Goal: Task Accomplishment & Management: Manage account settings

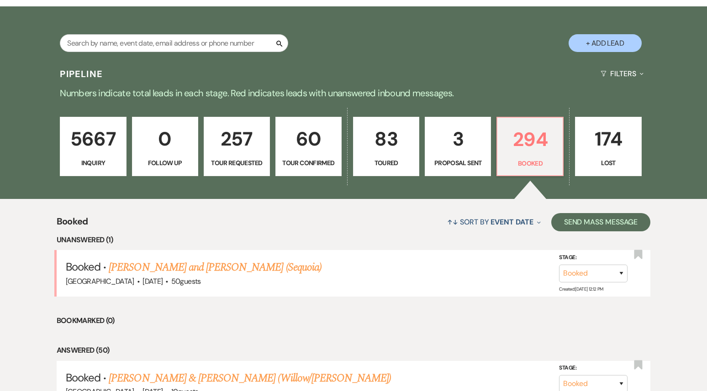
scroll to position [205, 0]
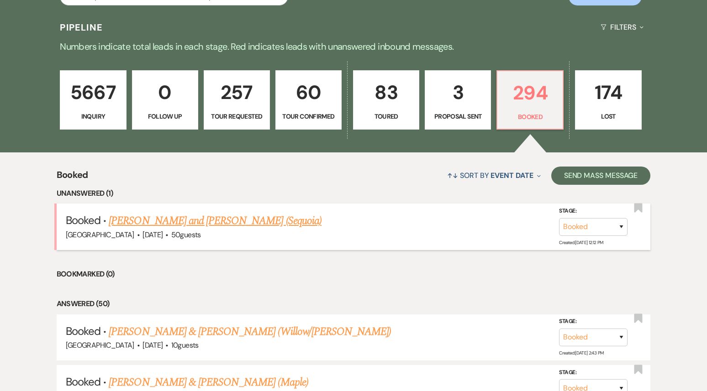
click at [230, 218] on link "[PERSON_NAME] and [PERSON_NAME] (Sequoia)" at bounding box center [215, 221] width 213 height 16
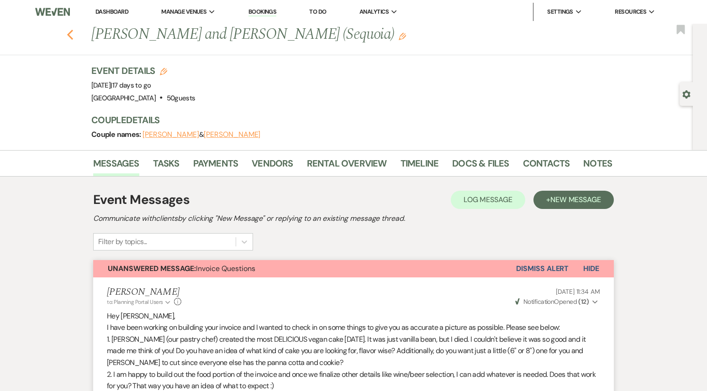
click at [71, 30] on icon "Previous" at bounding box center [70, 34] width 7 height 11
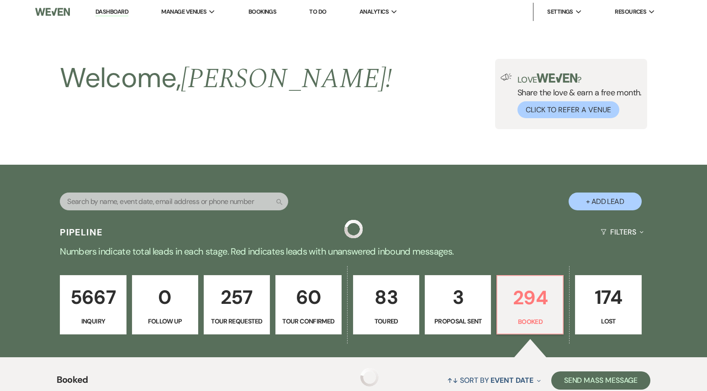
scroll to position [205, 0]
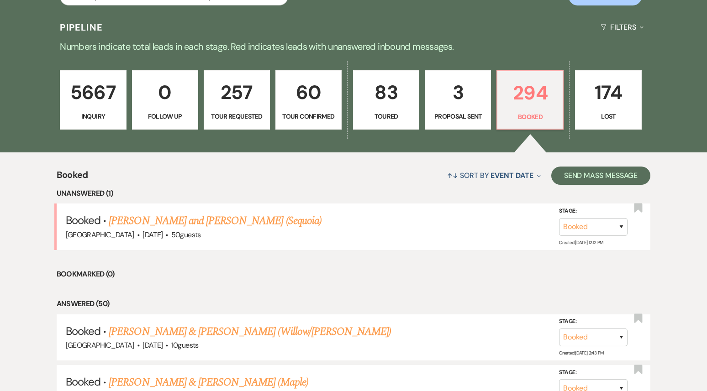
click at [315, 105] on p "60" at bounding box center [308, 92] width 54 height 31
select select "4"
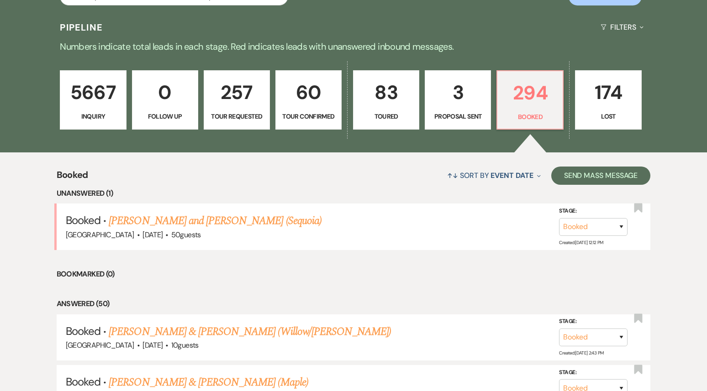
select select "4"
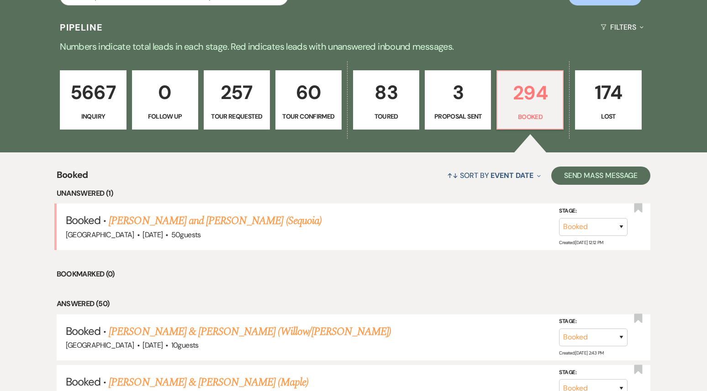
select select "4"
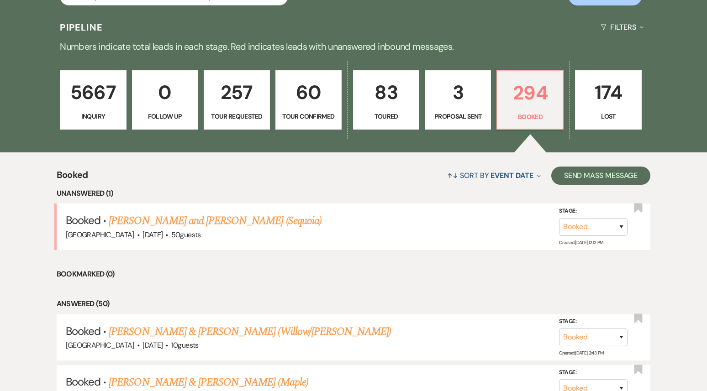
select select "4"
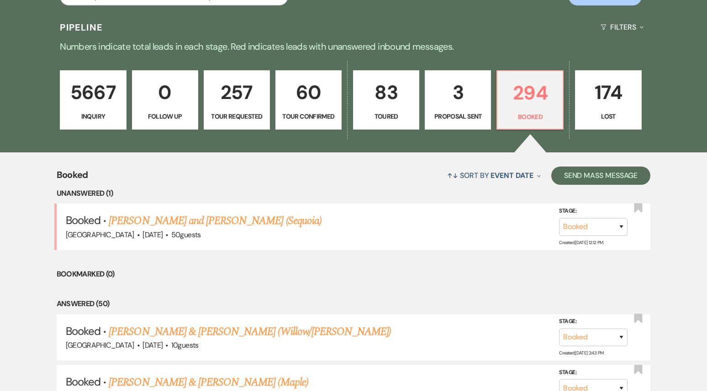
select select "4"
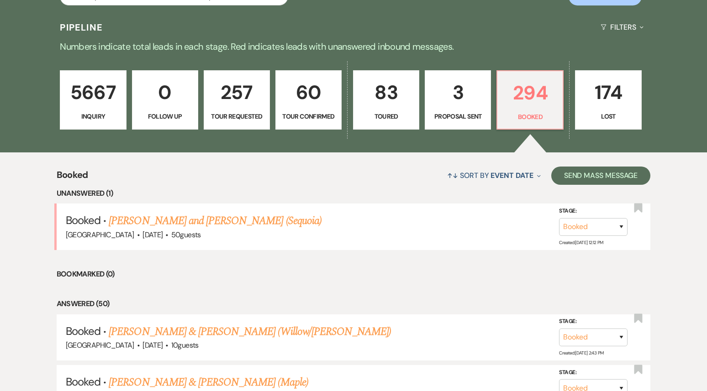
select select "4"
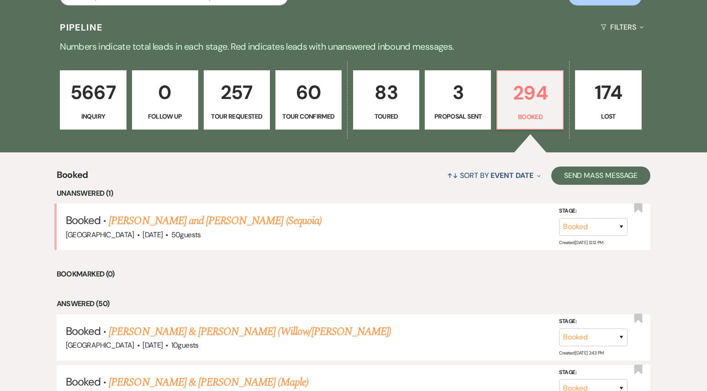
select select "4"
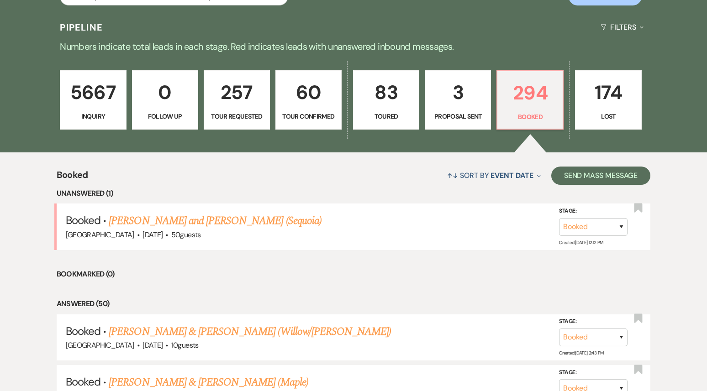
select select "4"
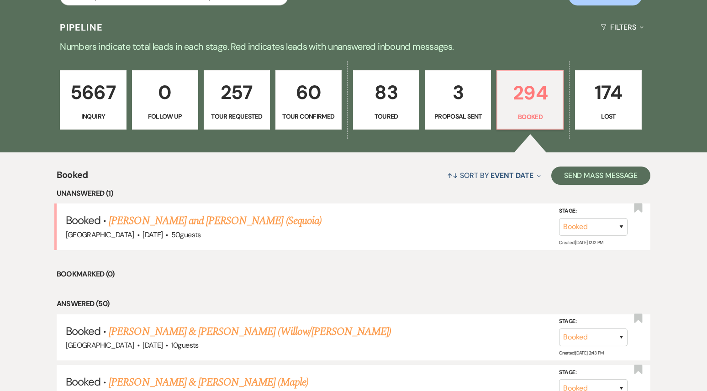
select select "4"
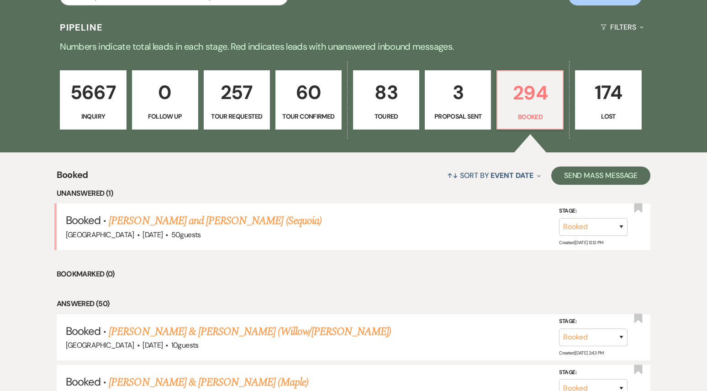
select select "4"
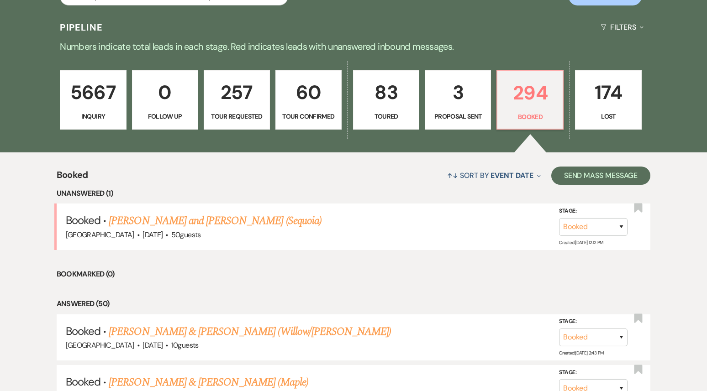
select select "4"
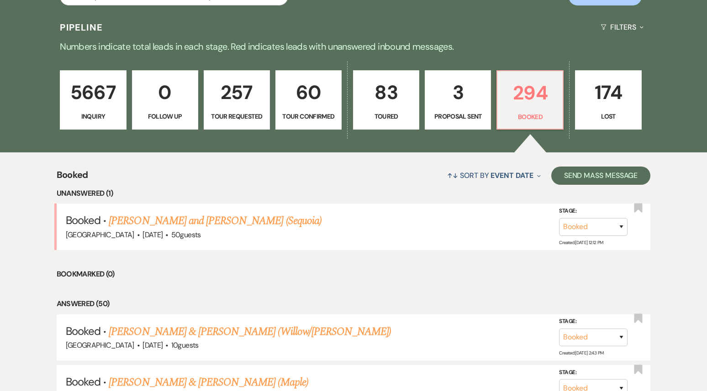
select select "4"
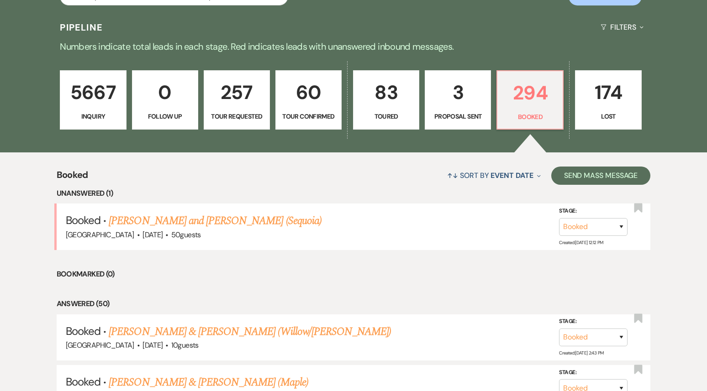
select select "4"
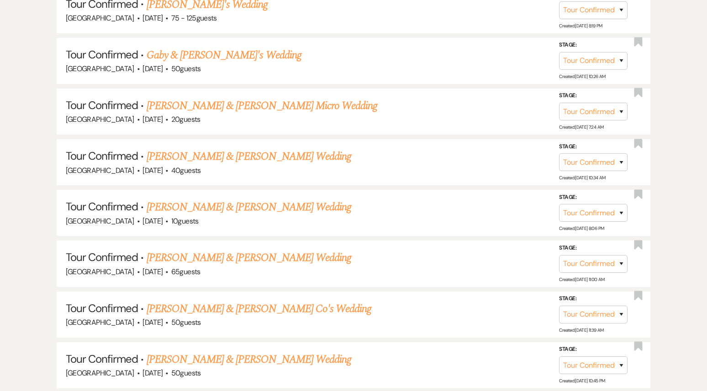
scroll to position [738, 0]
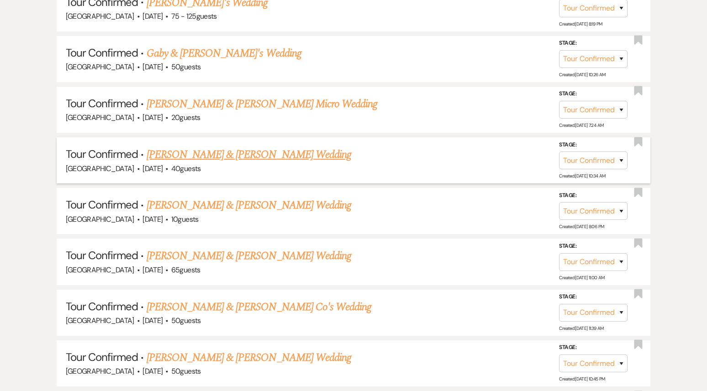
click at [265, 150] on link "[PERSON_NAME] & [PERSON_NAME] Wedding" at bounding box center [249, 155] width 205 height 16
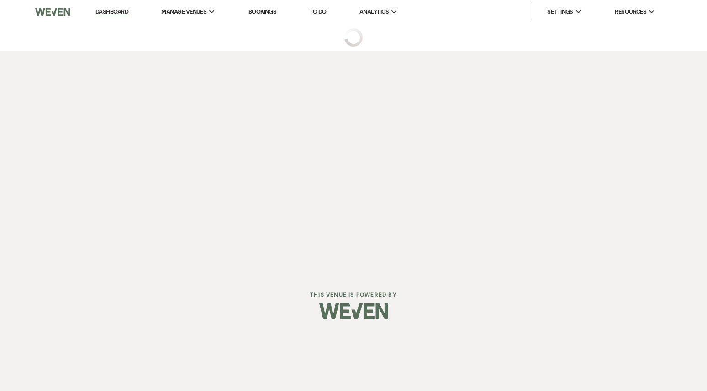
select select "4"
select select "5"
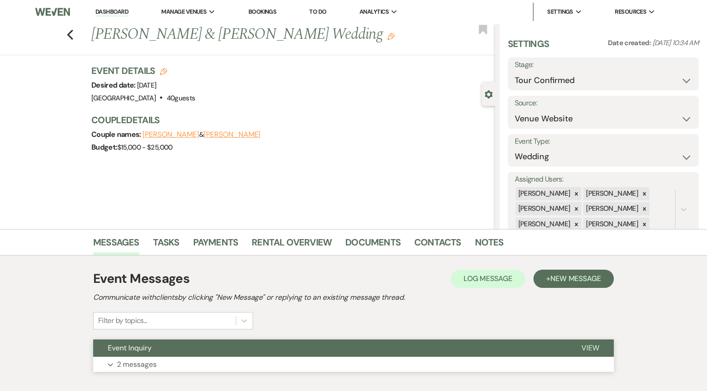
click at [226, 359] on button "Expand 2 messages" at bounding box center [353, 365] width 521 height 16
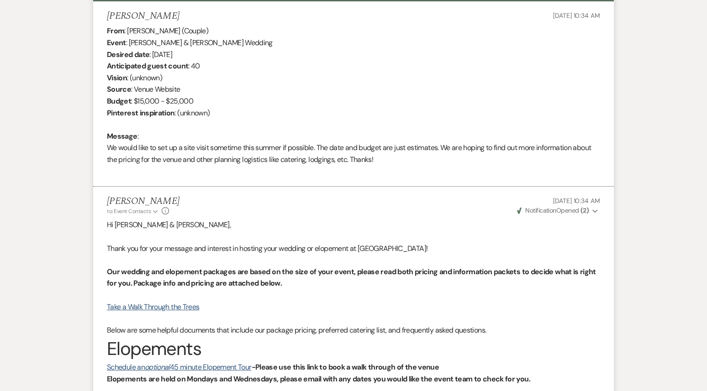
scroll to position [356, 0]
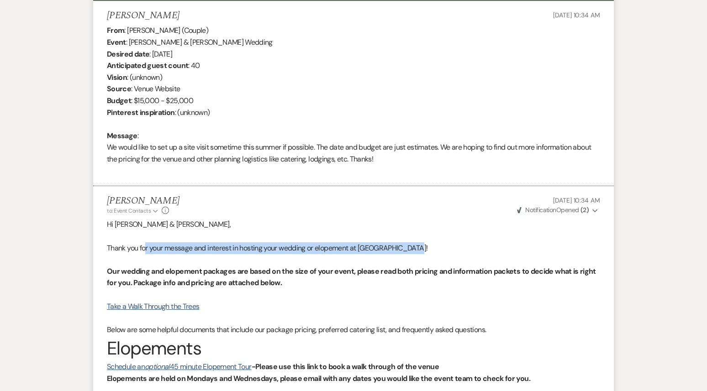
drag, startPoint x: 418, startPoint y: 247, endPoint x: 147, endPoint y: 243, distance: 271.4
click at [147, 243] on p "Thank you for your message and interest in hosting your wedding or elopement at…" at bounding box center [353, 249] width 493 height 12
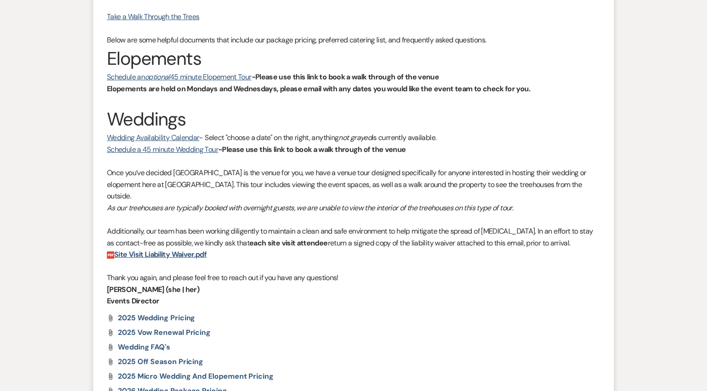
scroll to position [424, 0]
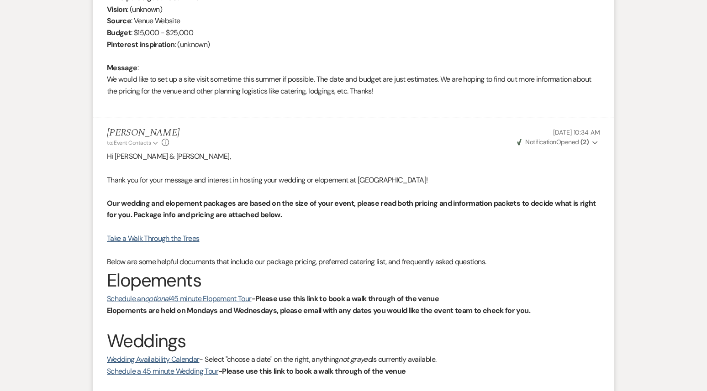
click at [422, 181] on p "Thank you for your message and interest in hosting your wedding or elopement at…" at bounding box center [353, 180] width 493 height 12
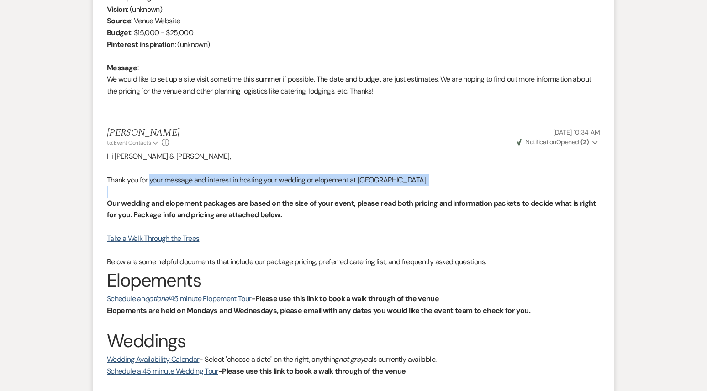
drag, startPoint x: 422, startPoint y: 181, endPoint x: 151, endPoint y: 179, distance: 270.4
click at [151, 179] on p "Thank you for your message and interest in hosting your wedding or elopement at…" at bounding box center [353, 180] width 493 height 12
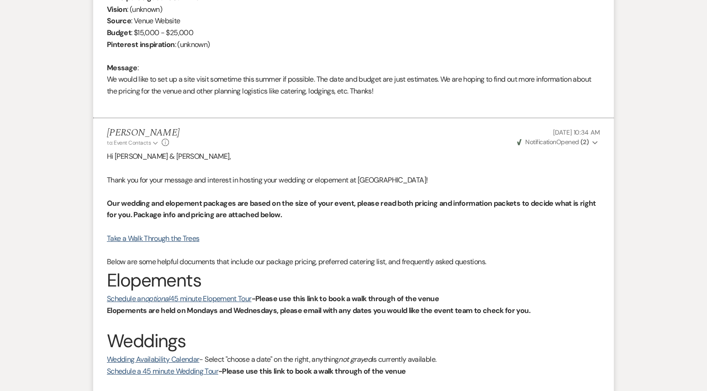
click at [387, 231] on p at bounding box center [353, 227] width 493 height 12
click at [444, 211] on p "Our wedding and elopement packages are based on the size of your event, please …" at bounding box center [353, 209] width 493 height 23
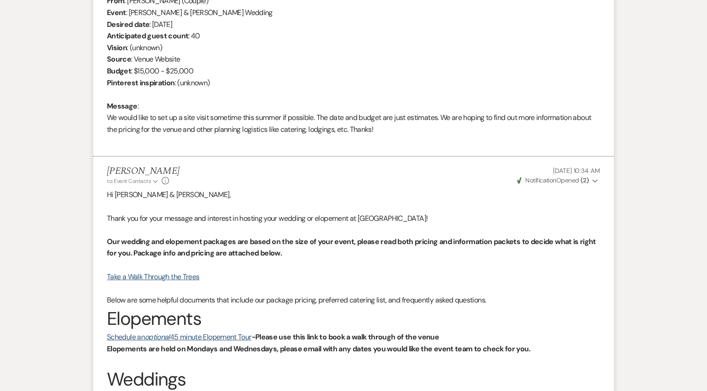
scroll to position [392, 0]
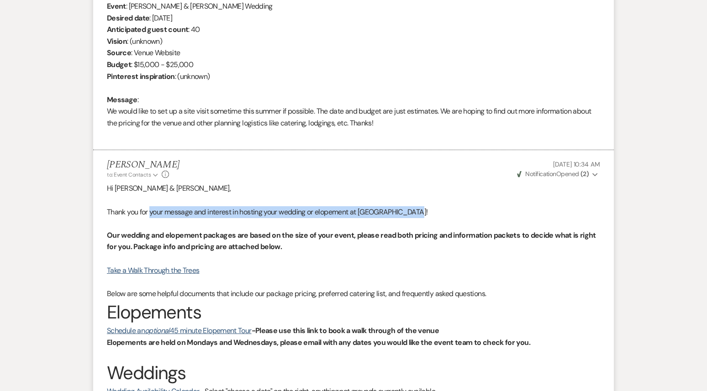
drag, startPoint x: 150, startPoint y: 213, endPoint x: 422, endPoint y: 214, distance: 271.8
click at [422, 214] on p "Thank you for your message and interest in hosting your wedding or elopement at…" at bounding box center [353, 212] width 493 height 12
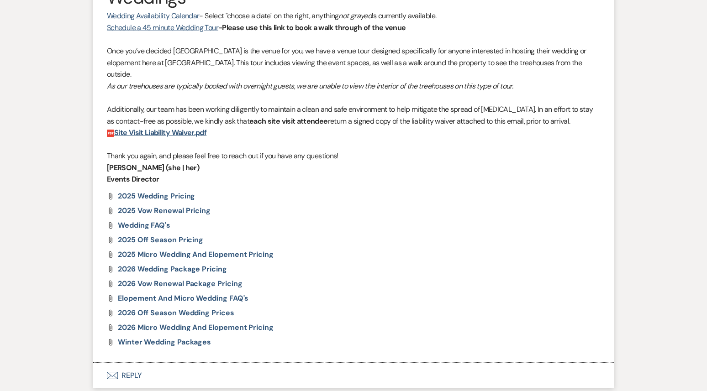
scroll to position [826, 0]
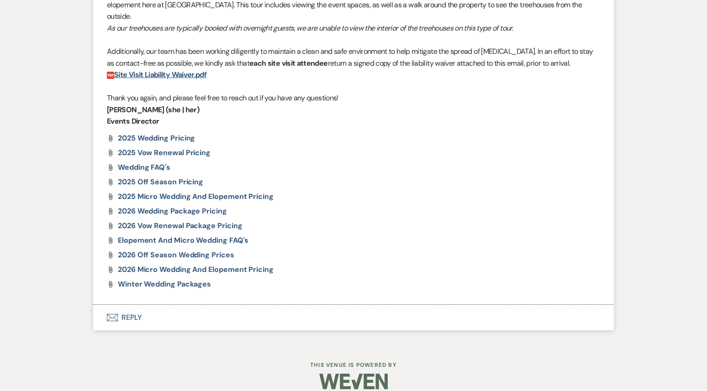
click at [278, 306] on button "Envelope Reply" at bounding box center [353, 318] width 521 height 26
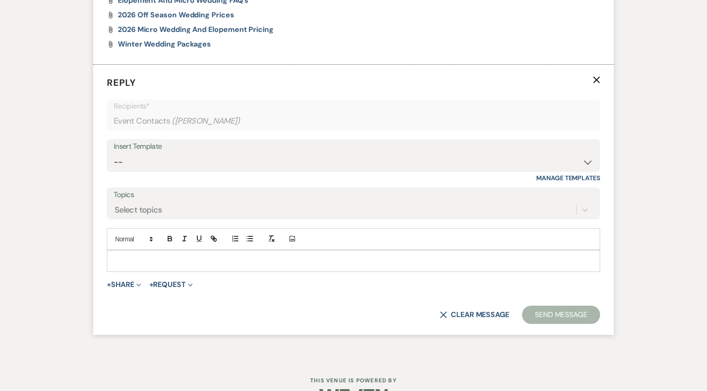
scroll to position [1068, 0]
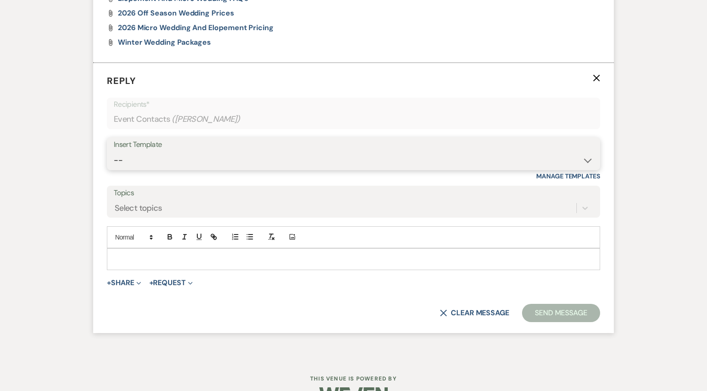
click at [297, 152] on select "-- Weven Planning Portal Introduction (Booked Events) 1st planning email ([PERS…" at bounding box center [354, 161] width 480 height 18
select select "886"
click at [114, 152] on select "-- Weven Planning Portal Introduction (Booked Events) 1st planning email ([PERS…" at bounding box center [354, 161] width 480 height 18
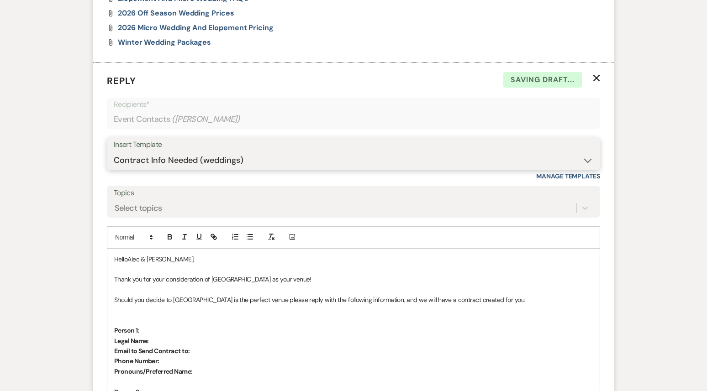
scroll to position [1071, 0]
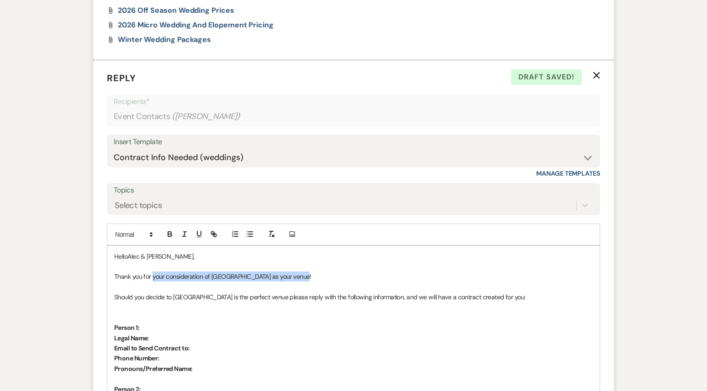
drag, startPoint x: 320, startPoint y: 266, endPoint x: 152, endPoint y: 262, distance: 168.1
click at [152, 272] on p "Thank you for your consideration of [GEOGRAPHIC_DATA] as your venue!" at bounding box center [353, 277] width 479 height 10
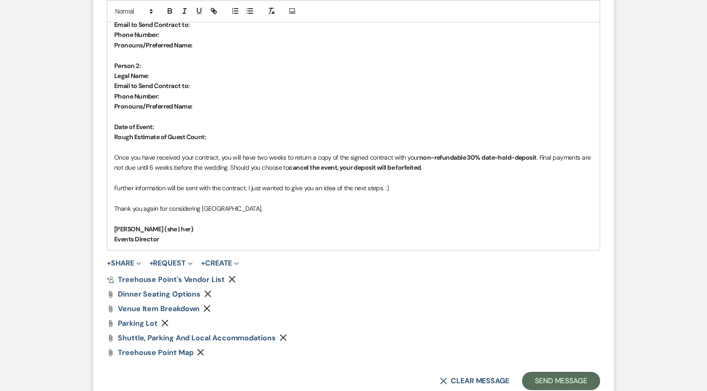
scroll to position [1476, 0]
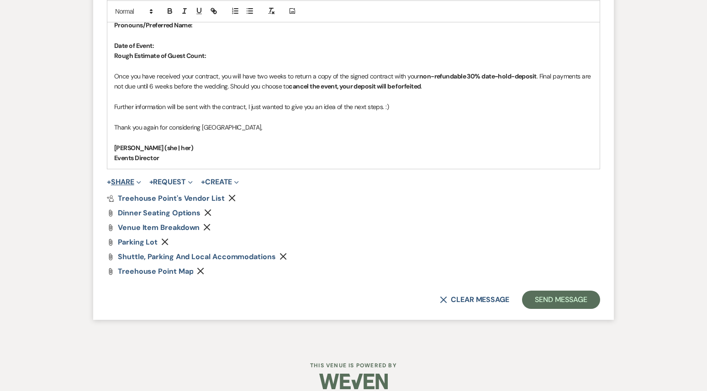
click at [136, 177] on span "Expand" at bounding box center [137, 182] width 7 height 10
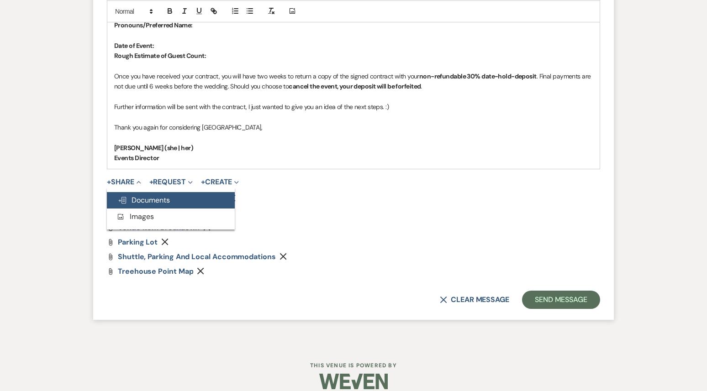
click at [134, 195] on span "Doc Upload Documents" at bounding box center [144, 200] width 52 height 10
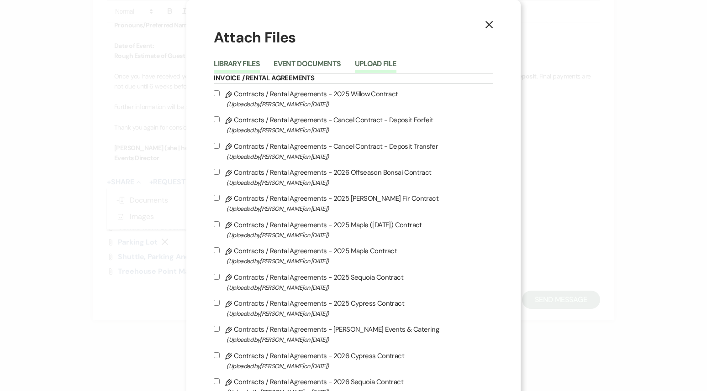
click at [375, 63] on button "Upload File" at bounding box center [376, 66] width 42 height 13
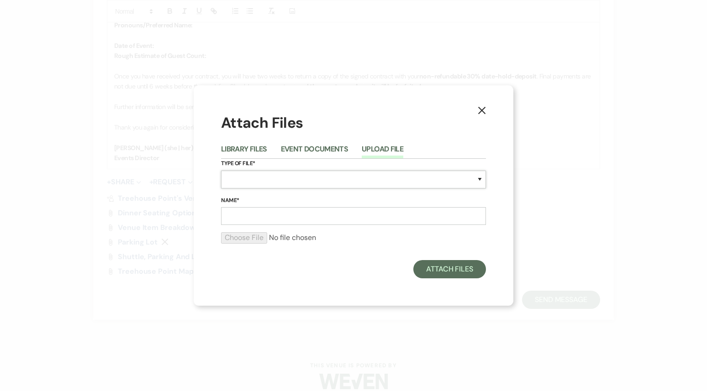
click at [241, 180] on select "Special Event Insurance Vendor Certificate of Insurance Contracts / Rental Agre…" at bounding box center [353, 180] width 265 height 18
select select "43"
click at [221, 171] on select "Special Event Insurance Vendor Certificate of Insurance Contracts / Rental Agre…" at bounding box center [353, 180] width 265 height 18
click at [287, 220] on input "Name*" at bounding box center [353, 216] width 265 height 18
type input "C"
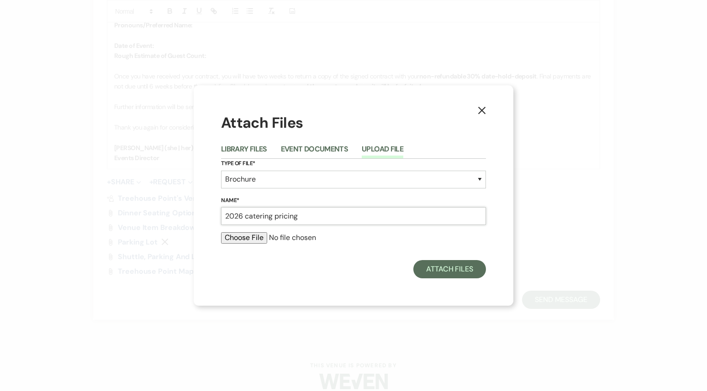
type input "2026 catering pricing"
click at [253, 237] on input "file" at bounding box center [353, 237] width 265 height 11
type input "C:\fakepath\Catering.png"
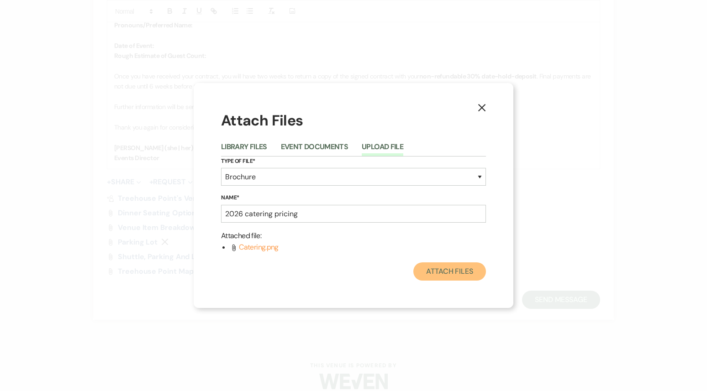
click at [440, 275] on button "Attach Files" at bounding box center [449, 272] width 73 height 18
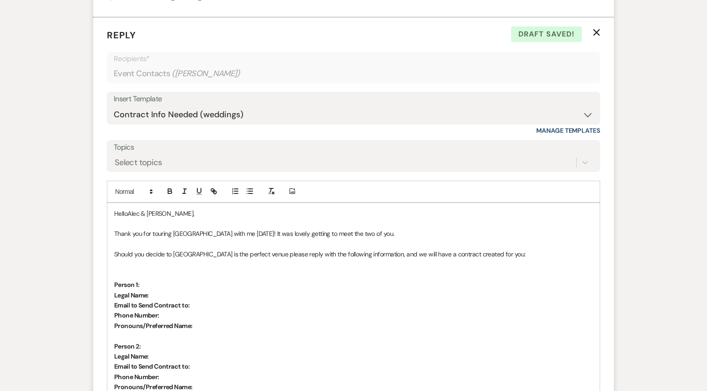
scroll to position [1115, 0]
click at [391, 227] on p "Thank you for touring [GEOGRAPHIC_DATA] with me [DATE]! It was lovely getting t…" at bounding box center [353, 232] width 479 height 10
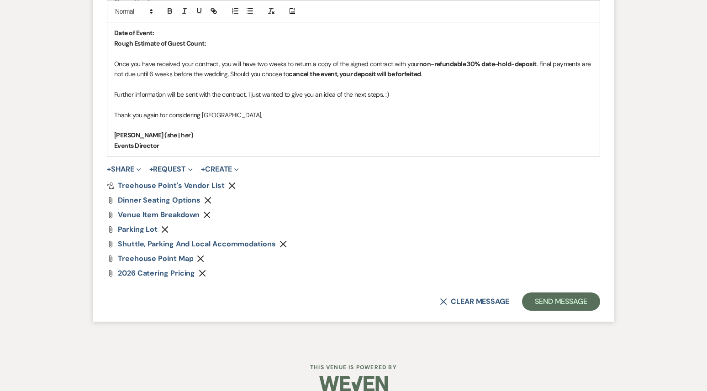
scroll to position [1532, 0]
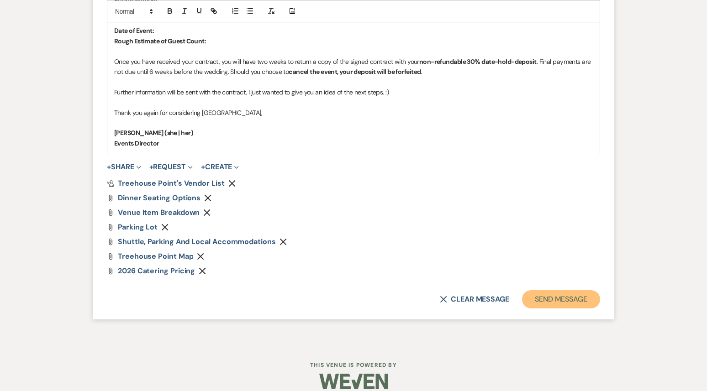
click at [556, 290] on button "Send Message" at bounding box center [561, 299] width 78 height 18
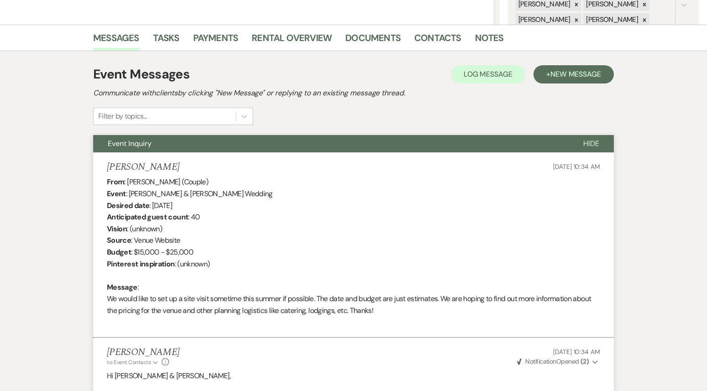
scroll to position [0, 0]
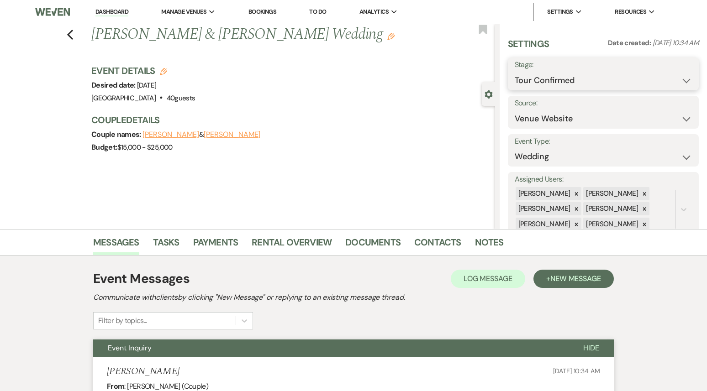
click at [567, 80] on select "Inquiry Follow Up Tour Requested Tour Confirmed Toured Proposal Sent Booked Lost" at bounding box center [603, 81] width 177 height 18
select select "5"
click at [515, 72] on select "Inquiry Follow Up Tour Requested Tour Confirmed Toured Proposal Sent Booked Lost" at bounding box center [603, 81] width 177 height 18
click at [674, 76] on button "Save" at bounding box center [679, 74] width 40 height 18
click at [68, 33] on icon "Previous" at bounding box center [70, 34] width 7 height 11
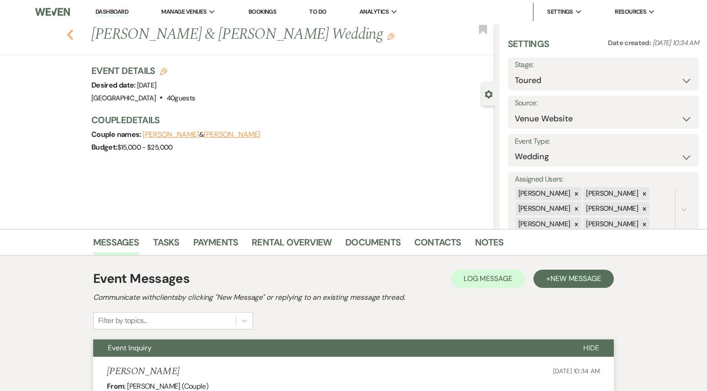
select select "4"
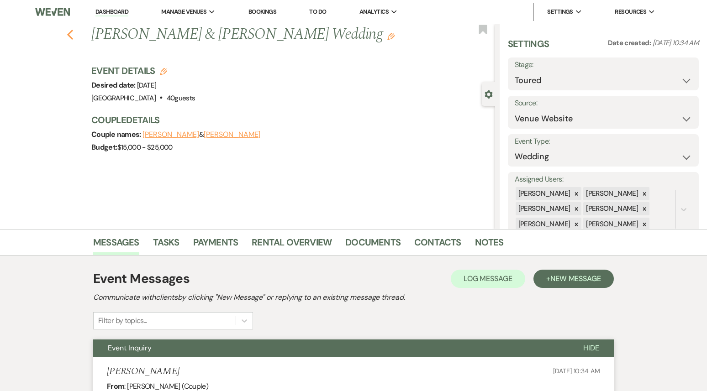
select select "4"
select select "5"
select select "4"
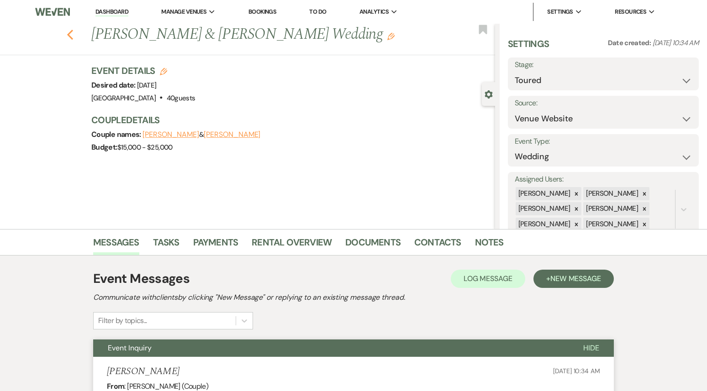
select select "4"
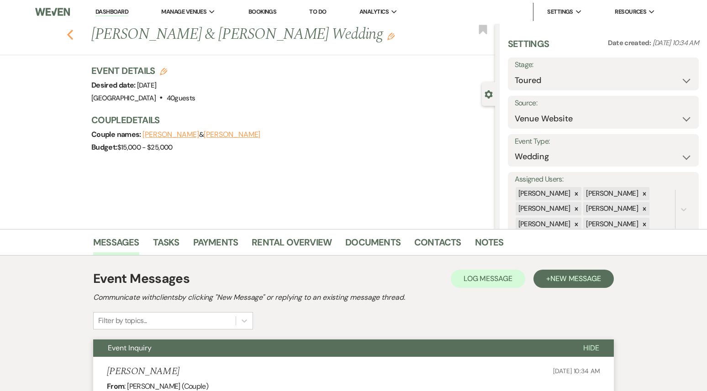
select select "4"
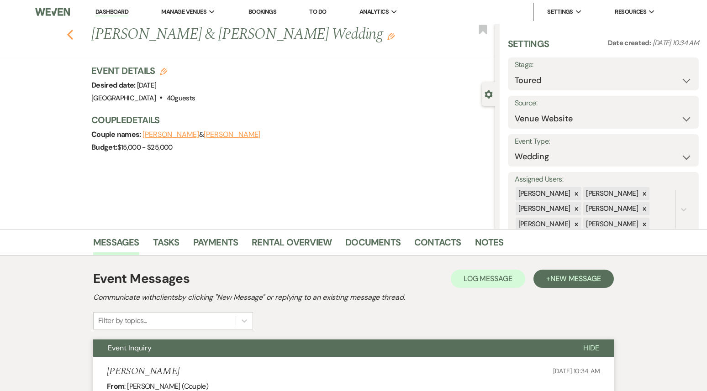
select select "4"
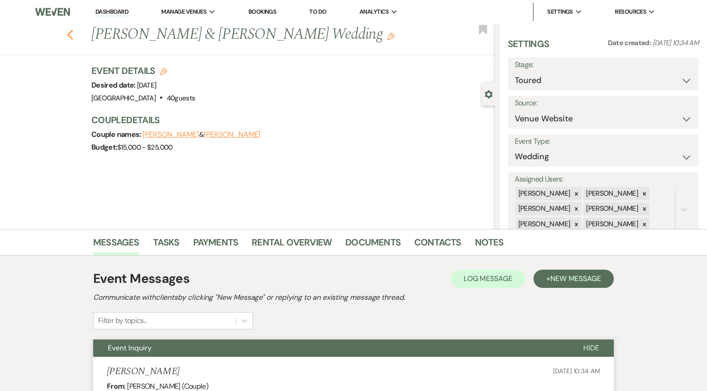
select select "4"
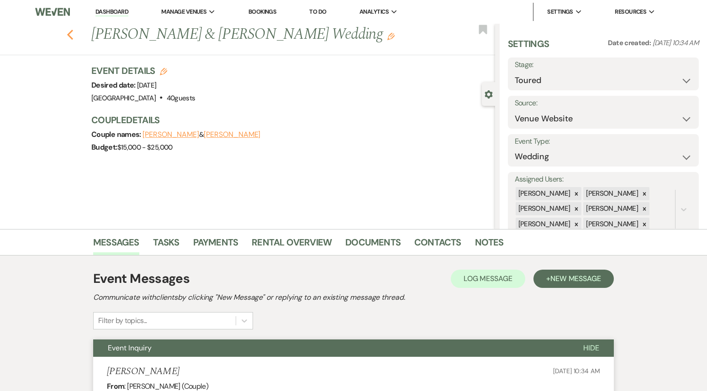
select select "4"
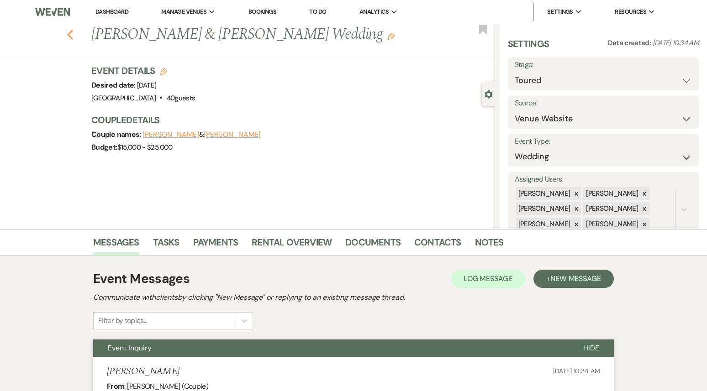
select select "4"
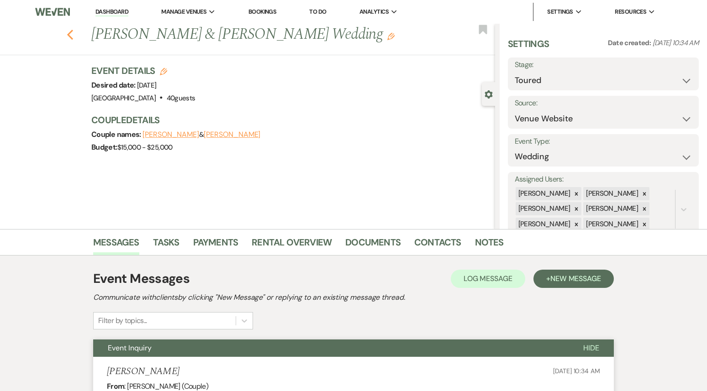
select select "4"
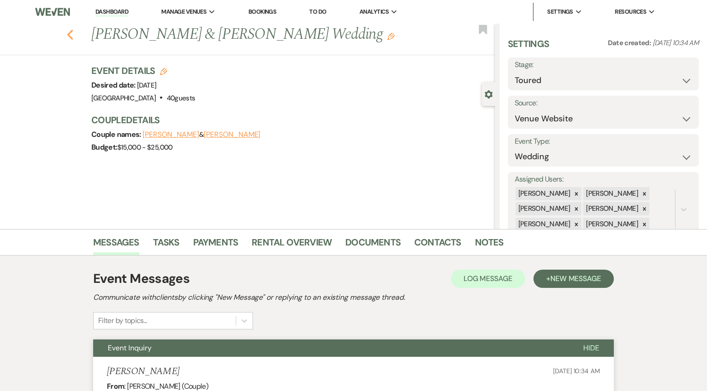
select select "4"
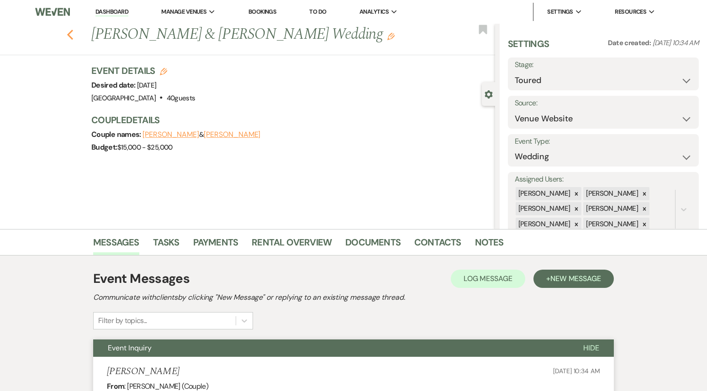
select select "4"
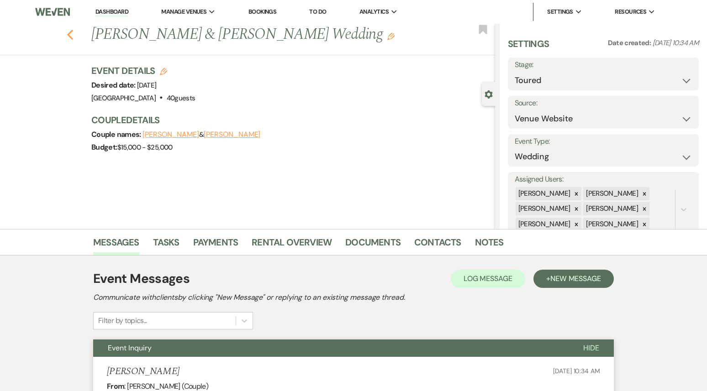
select select "4"
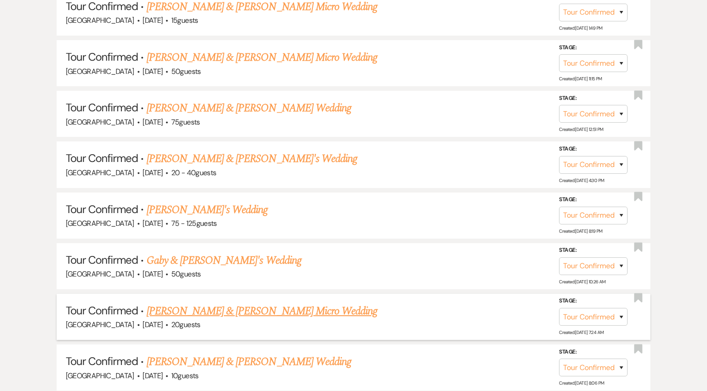
scroll to position [534, 0]
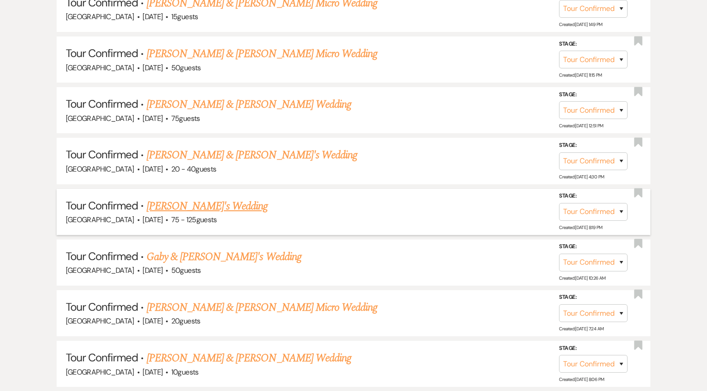
click at [259, 205] on link "[PERSON_NAME]'s Wedding" at bounding box center [207, 206] width 121 height 16
select select "4"
select select "3"
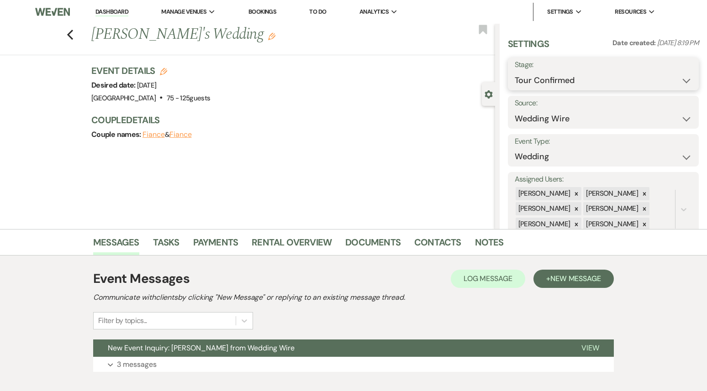
click at [555, 83] on select "Inquiry Follow Up Tour Requested Tour Confirmed Toured Proposal Sent Booked Lost" at bounding box center [603, 81] width 177 height 18
select select "5"
click at [515, 72] on select "Inquiry Follow Up Tour Requested Tour Confirmed Toured Proposal Sent Booked Lost" at bounding box center [603, 81] width 177 height 18
click at [690, 73] on button "Save" at bounding box center [679, 74] width 40 height 18
click at [114, 19] on li "Dashboard" at bounding box center [112, 12] width 42 height 18
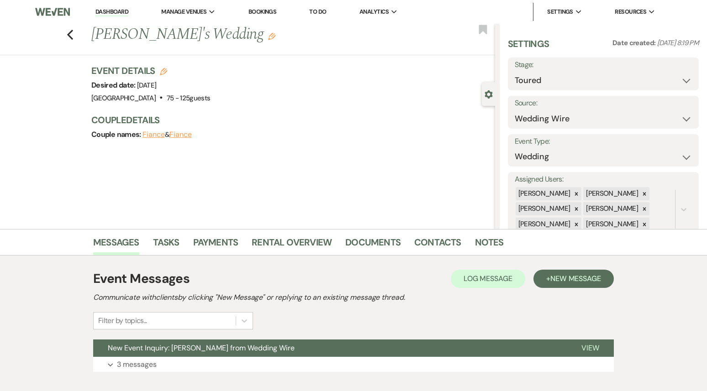
click at [116, 11] on link "Dashboard" at bounding box center [111, 12] width 33 height 9
